Goal: Task Accomplishment & Management: Complete application form

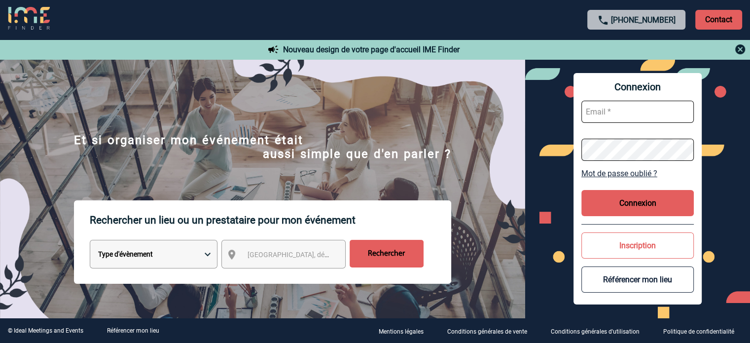
type input "jjandaux@ime-groupe.com"
click at [614, 201] on button "Connexion" at bounding box center [637, 203] width 112 height 26
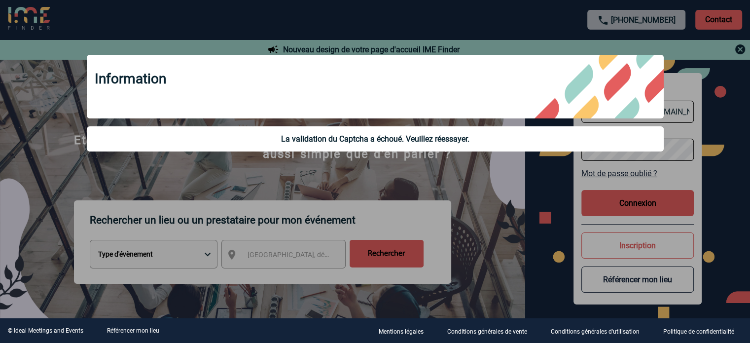
click at [594, 173] on div at bounding box center [375, 171] width 750 height 343
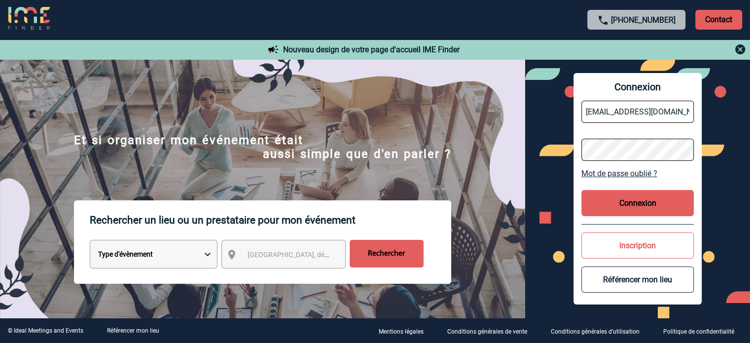
click at [590, 206] on button "Connexion" at bounding box center [637, 203] width 112 height 26
click at [606, 192] on button "Connexion" at bounding box center [637, 203] width 112 height 26
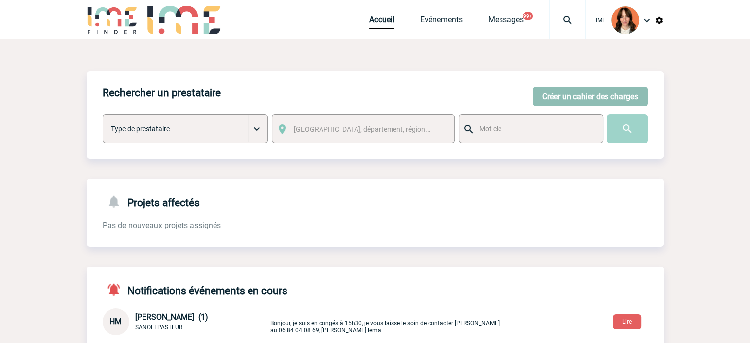
drag, startPoint x: 575, startPoint y: 107, endPoint x: 574, endPoint y: 99, distance: 8.4
click at [575, 107] on div "Rechercher un prestataire Créer un cahier des charges Créer un cahier des charg…" at bounding box center [375, 115] width 577 height 88
click at [574, 99] on button "Créer un cahier des charges" at bounding box center [590, 96] width 115 height 19
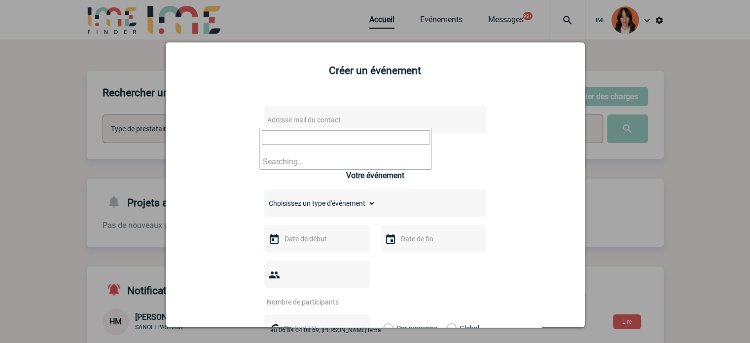
click at [340, 124] on span "Adresse mail du contact" at bounding box center [349, 120] width 173 height 14
type input "v"
click at [329, 117] on span "Adresse mail du contact" at bounding box center [303, 120] width 73 height 8
click at [310, 118] on span "Adresse mail du contact" at bounding box center [303, 120] width 73 height 8
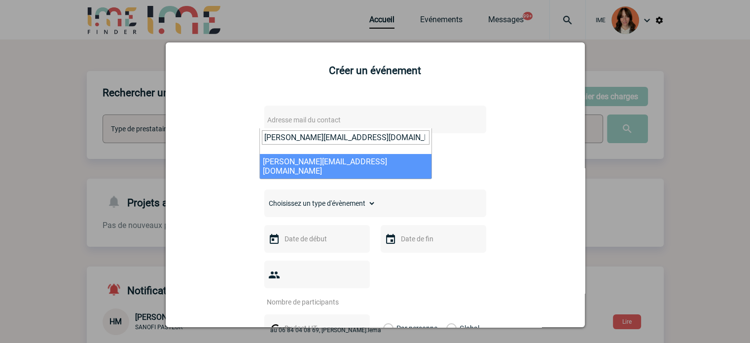
type input "V.SARTRE@cnr.tm.fr"
select select "131746"
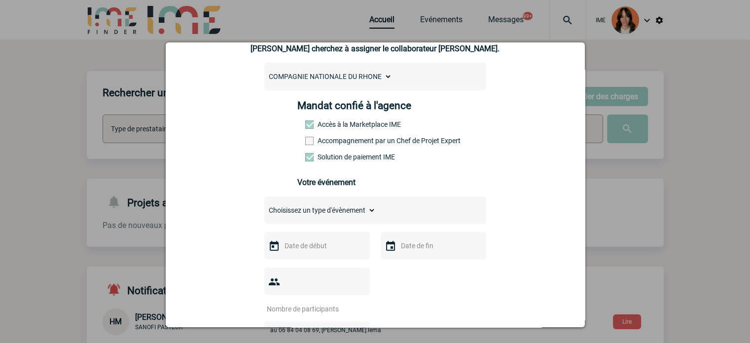
click at [324, 144] on label "Accompagnement par un Chef de Projet Expert" at bounding box center [326, 141] width 43 height 8
click at [0, 0] on input "Accompagnement par un Chef de Projet Expert" at bounding box center [0, 0] width 0 height 0
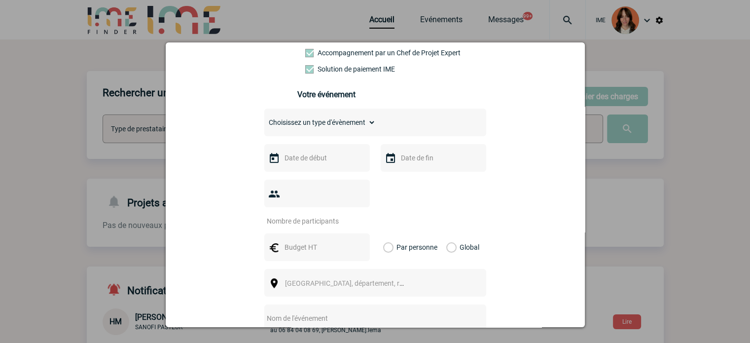
scroll to position [197, 0]
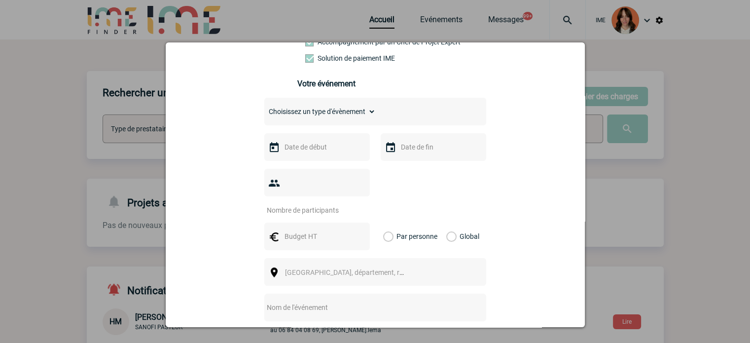
click at [320, 115] on select "Choisissez un type d'évènement Séminaire avec nuitée Séminaire sans nuitée Repa…" at bounding box center [319, 112] width 111 height 14
select select "5"
click at [264, 107] on select "Choisissez un type d'évènement Séminaire avec nuitée Séminaire sans nuitée Repa…" at bounding box center [319, 112] width 111 height 14
click at [319, 153] on input "text" at bounding box center [316, 147] width 68 height 13
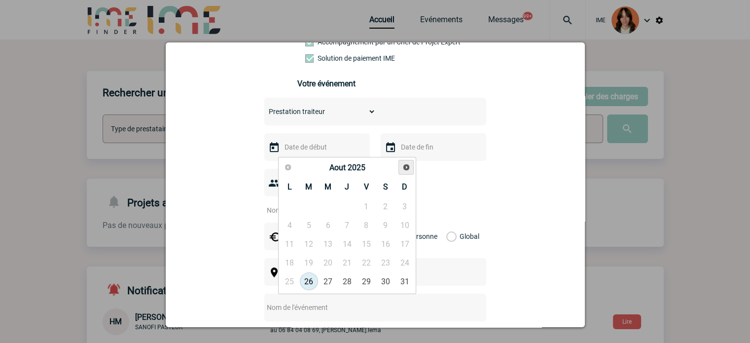
click at [400, 166] on link "Suivant" at bounding box center [405, 167] width 15 height 15
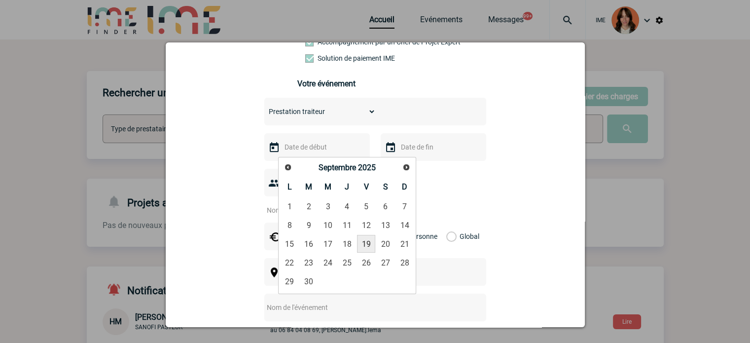
click at [362, 242] on link "19" at bounding box center [366, 244] width 18 height 18
type input "19-09-2025"
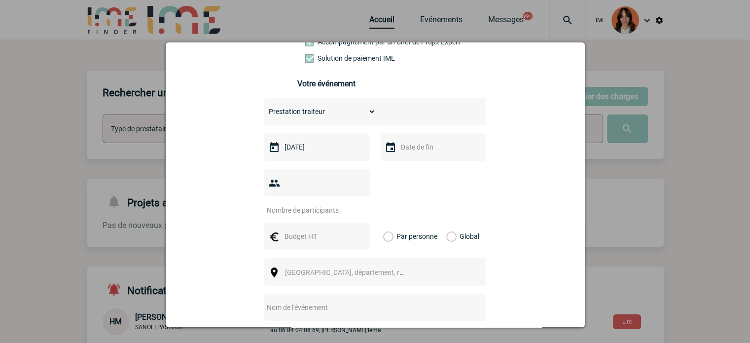
click at [406, 151] on input "text" at bounding box center [432, 147] width 68 height 13
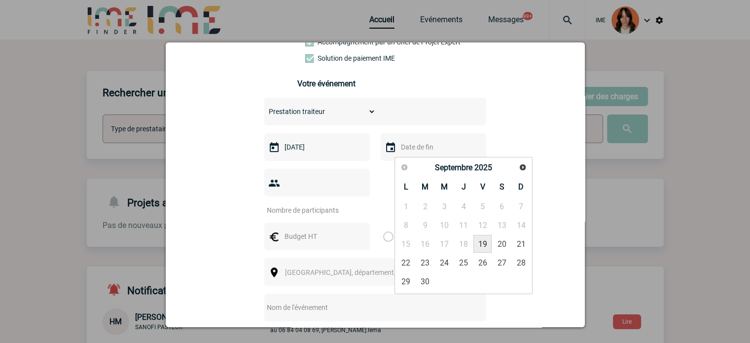
click at [481, 244] on link "19" at bounding box center [482, 244] width 18 height 18
type input "19-09-2025"
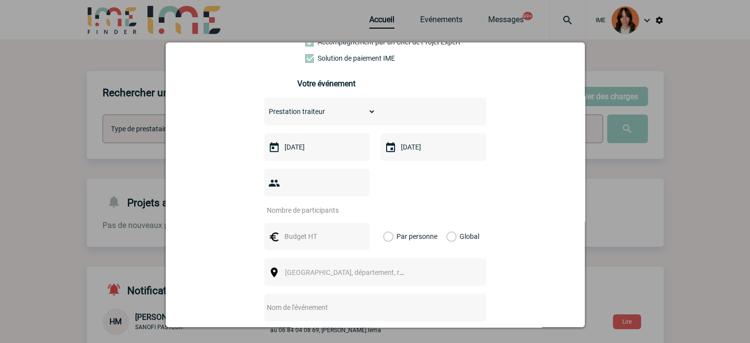
click at [305, 177] on div at bounding box center [317, 183] width 106 height 28
click at [309, 204] on input "number" at bounding box center [310, 210] width 93 height 13
type input "20"
click at [288, 230] on input "text" at bounding box center [316, 236] width 68 height 13
type input "2000"
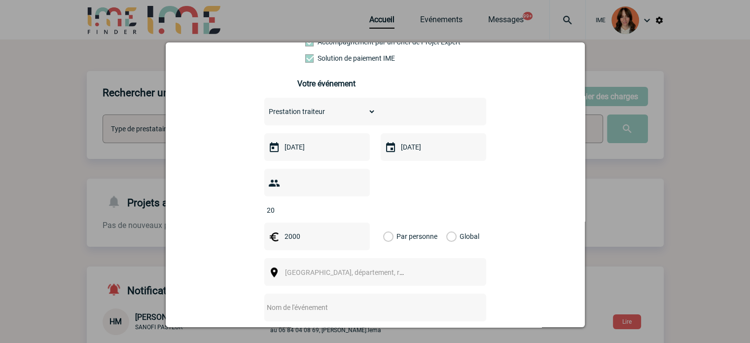
click at [445, 222] on div "Global" at bounding box center [461, 236] width 33 height 28
click at [446, 222] on label "Global" at bounding box center [449, 236] width 6 height 28
click at [0, 0] on input "Global" at bounding box center [0, 0] width 0 height 0
click at [304, 268] on span "[GEOGRAPHIC_DATA], département, région..." at bounding box center [353, 272] width 137 height 8
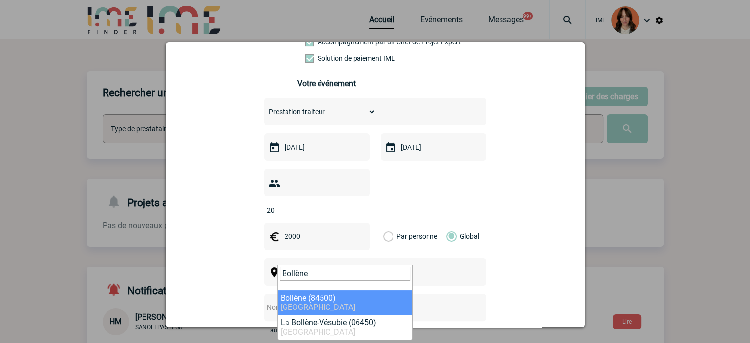
type input "Bollène"
select select "7516"
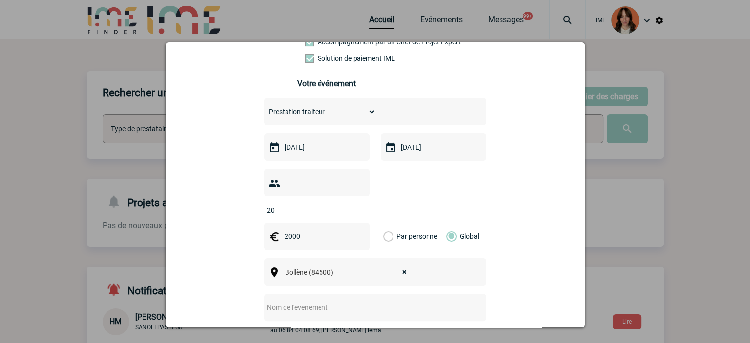
scroll to position [296, 0]
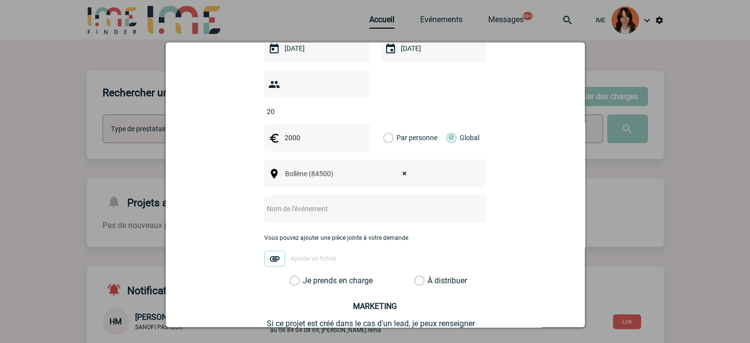
drag, startPoint x: 307, startPoint y: 194, endPoint x: 300, endPoint y: 196, distance: 6.6
click at [307, 202] on input "text" at bounding box center [362, 208] width 196 height 13
paste input "collation de la première journée du patrimoine"
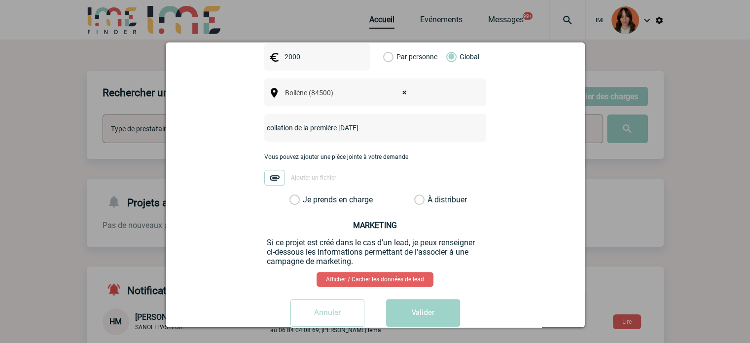
scroll to position [384, 0]
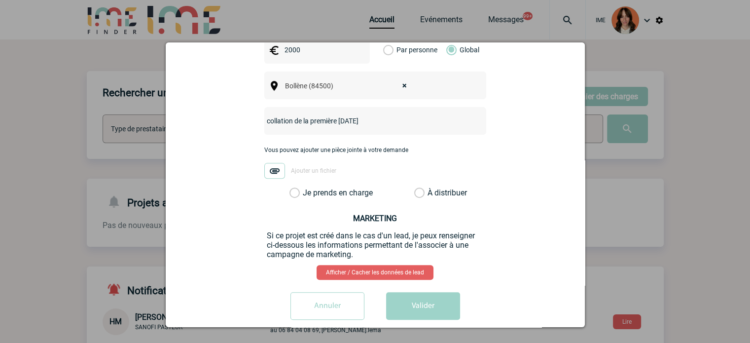
type input "collation de la première journée du patrimoine"
click at [306, 188] on label "Je prends en charge" at bounding box center [297, 193] width 17 height 10
click at [0, 0] on input "Je prends en charge" at bounding box center [0, 0] width 0 height 0
click at [414, 292] on button "Valider" at bounding box center [423, 306] width 74 height 28
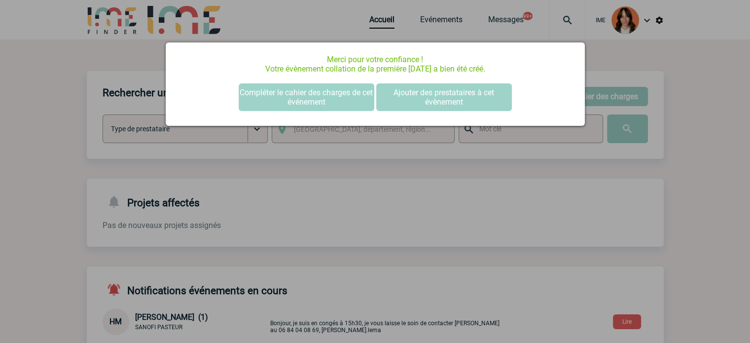
scroll to position [0, 0]
drag, startPoint x: 339, startPoint y: 104, endPoint x: 349, endPoint y: 106, distance: 10.5
click at [339, 104] on button "Compléter le cahier des charges de cet événement" at bounding box center [307, 97] width 136 height 28
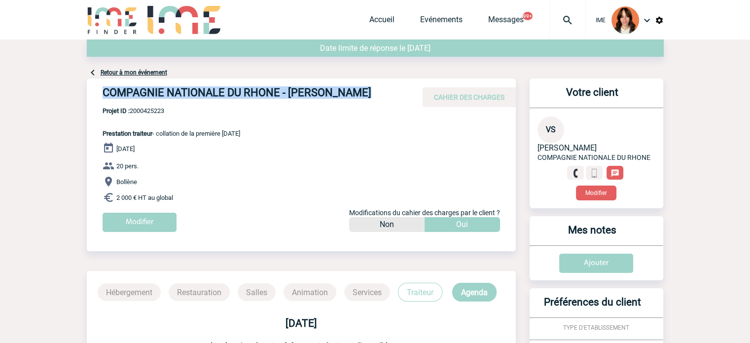
drag, startPoint x: 103, startPoint y: 91, endPoint x: 412, endPoint y: 92, distance: 309.7
click at [412, 92] on div "COMPAGNIE NATIONALE DU RHONE - Véronique SARTRE CAHIER DES CHARGES" at bounding box center [301, 92] width 429 height 29
copy div "COMPAGNIE NATIONALE DU RHONE - Véronique SARTRE"
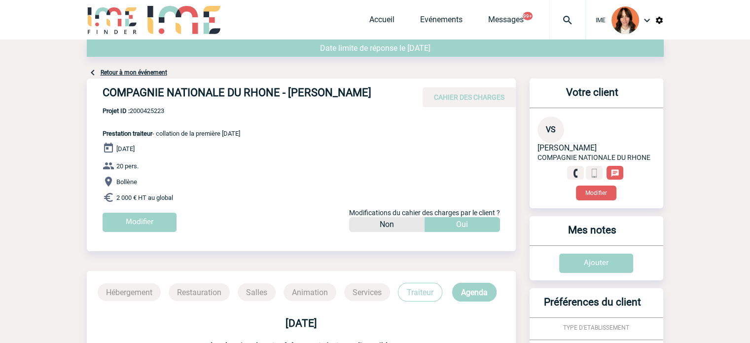
click at [154, 107] on span "Projet ID : 2000425223" at bounding box center [172, 110] width 138 height 7
copy span "2000425223"
click at [569, 12] on div at bounding box center [567, 19] width 36 height 39
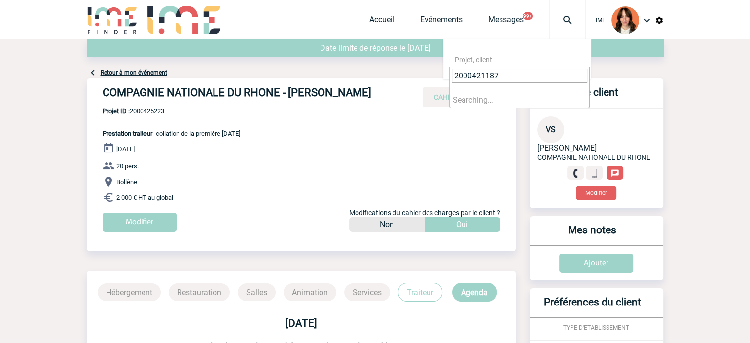
type input "2000421187"
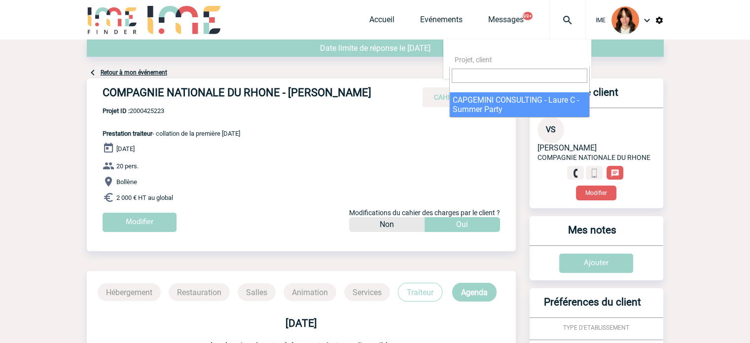
select select "20688"
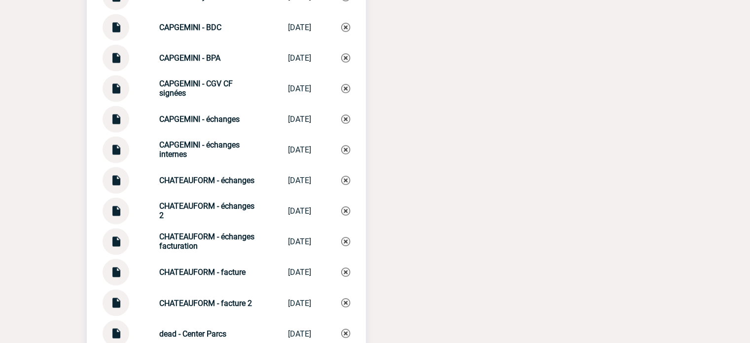
scroll to position [1578, 0]
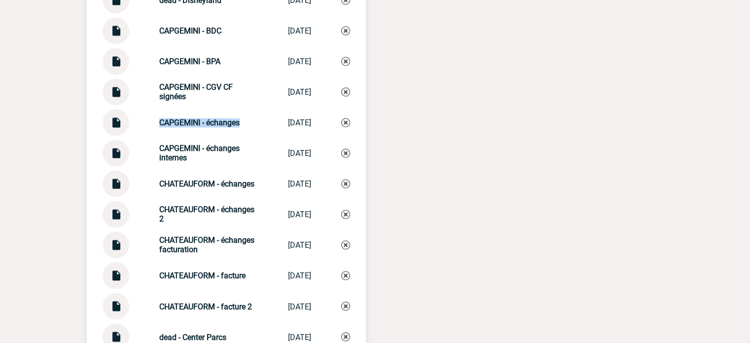
drag, startPoint x: 192, startPoint y: 124, endPoint x: 241, endPoint y: 123, distance: 48.8
click at [241, 123] on div "CAPGEMINI - échanges CAPGEMINI - éc... [DATE]" at bounding box center [227, 122] width 248 height 27
copy strong "CAPGEMINI - échanges"
click at [343, 118] on img at bounding box center [345, 122] width 9 height 9
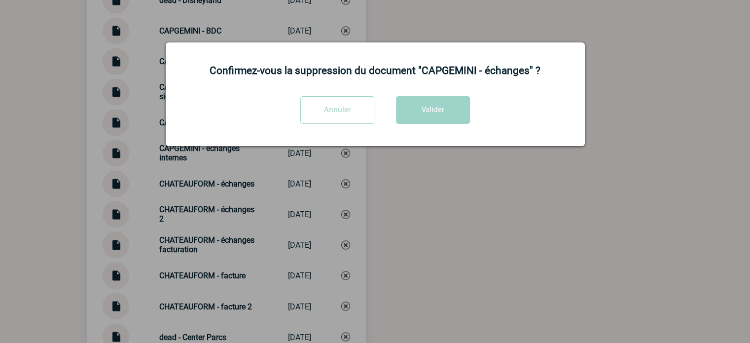
click at [418, 125] on div "Annuler Valider" at bounding box center [375, 113] width 394 height 35
click at [420, 123] on button "Valider" at bounding box center [433, 110] width 74 height 28
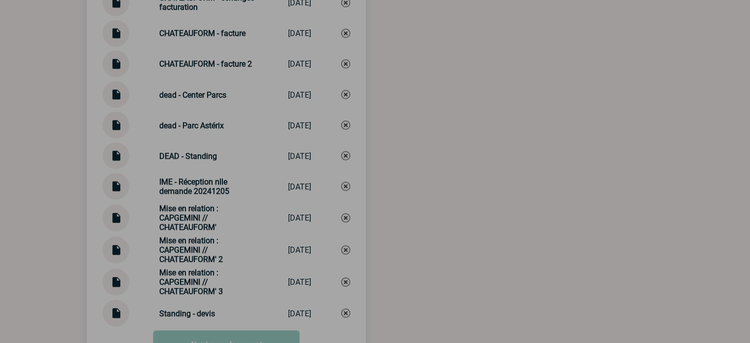
scroll to position [1907, 0]
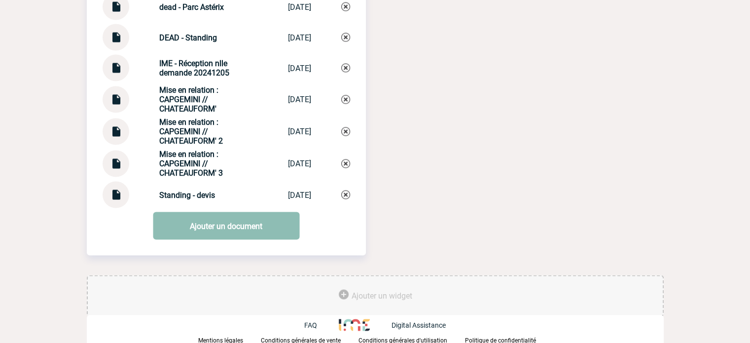
click at [225, 228] on link "Ajouter un document" at bounding box center [226, 226] width 146 height 28
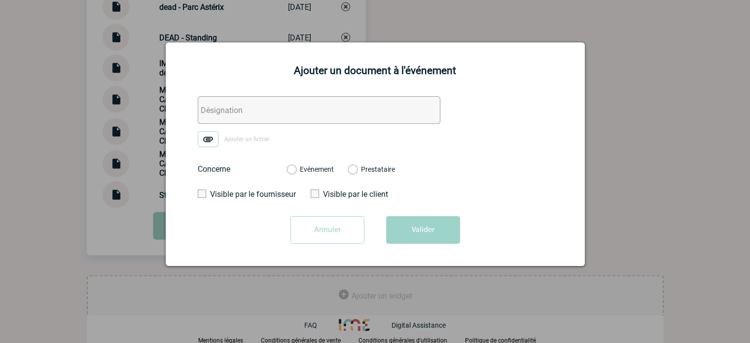
click at [217, 115] on input "text" at bounding box center [319, 110] width 243 height 28
paste input "CAPGEMINI - échanges"
type input "CAPGEMINI - échanges"
drag, startPoint x: 200, startPoint y: 151, endPoint x: 206, endPoint y: 143, distance: 9.9
click at [200, 151] on form "CAPGEMINI - échanges Ajouter un fichier Concerne Evénement Prestataire 21000691…" at bounding box center [375, 173] width 394 height 155
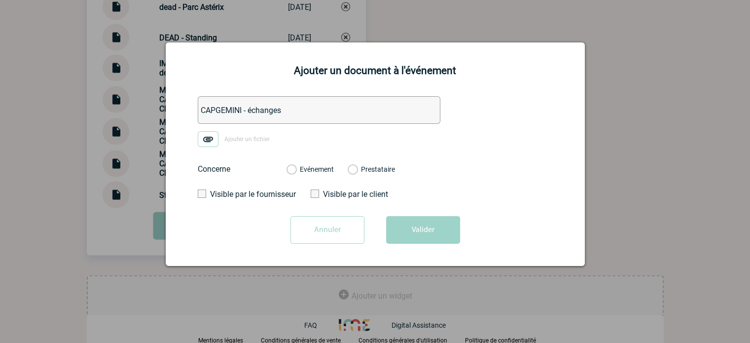
click at [207, 141] on img at bounding box center [208, 139] width 21 height 16
click at [0, 0] on input "Ajouter un fichier" at bounding box center [0, 0] width 0 height 0
click at [296, 171] on label "Evénement" at bounding box center [290, 169] width 9 height 9
click at [0, 0] on input "Evénement" at bounding box center [0, 0] width 0 height 0
click at [410, 232] on button "Valider" at bounding box center [423, 230] width 74 height 28
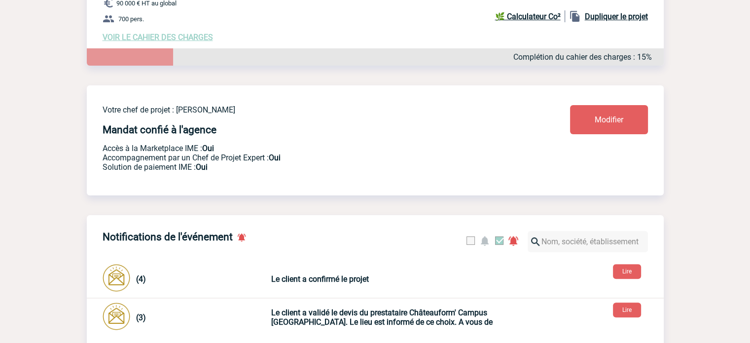
scroll to position [0, 0]
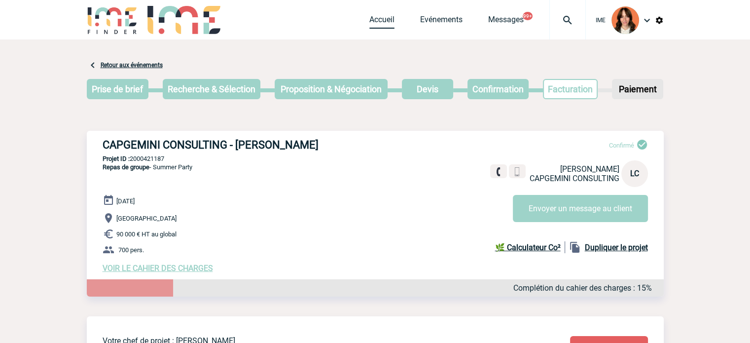
click at [383, 22] on link "Accueil" at bounding box center [381, 22] width 25 height 14
